Goal: Task Accomplishment & Management: Manage account settings

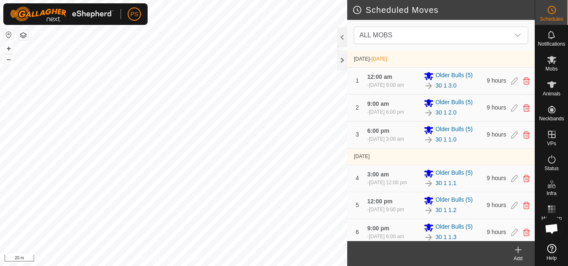
drag, startPoint x: 0, startPoint y: 0, endPoint x: 354, endPoint y: 100, distance: 368.2
click at [379, 116] on div "- [DATE] 6:00 pm" at bounding box center [385, 111] width 37 height 7
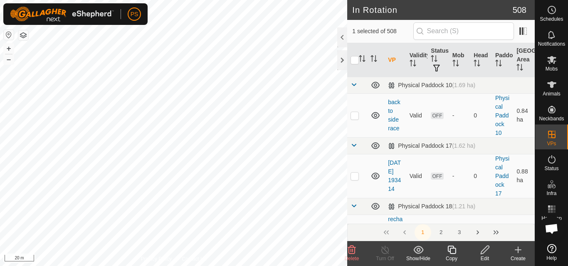
checkbox input "true"
checkbox input "false"
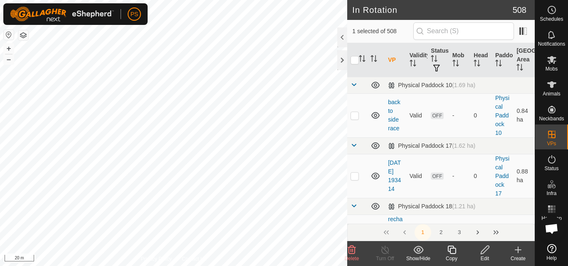
checkbox input "true"
checkbox input "false"
checkbox input "true"
checkbox input "false"
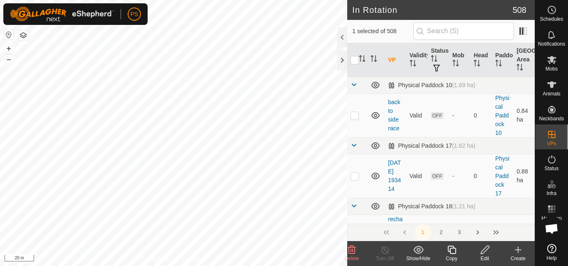
checkbox input "true"
checkbox input "false"
